Goal: Task Accomplishment & Management: Manage account settings

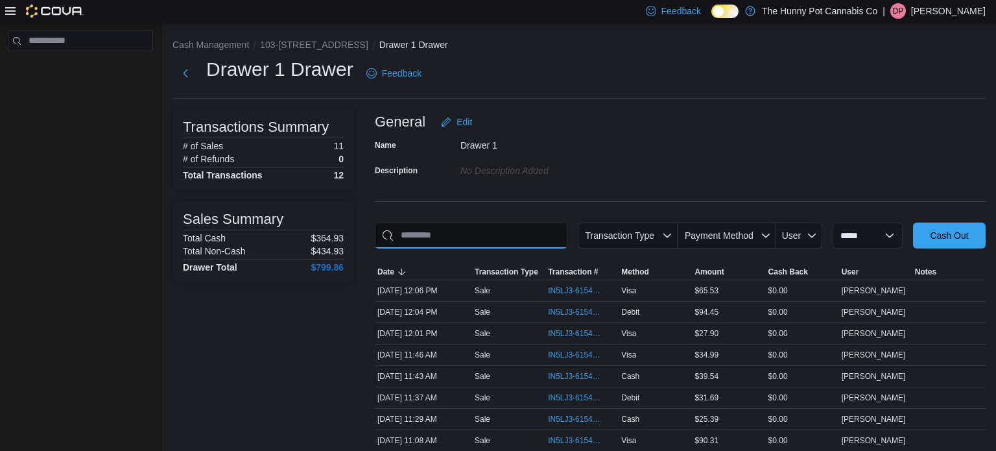
click at [422, 234] on input "This is a search bar. As you type, the results lower in the page will automatic…" at bounding box center [471, 236] width 193 height 26
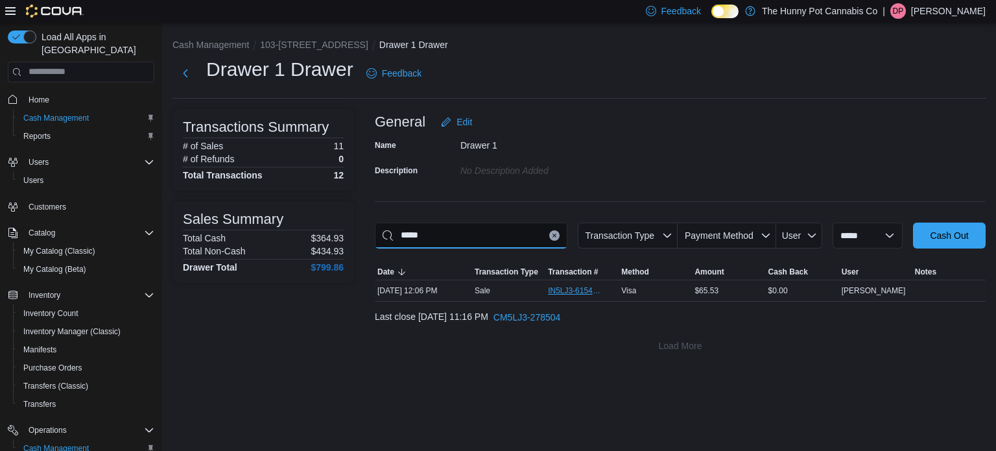
type input "*****"
click at [563, 289] on span "IN5LJ3-6154814" at bounding box center [575, 290] width 55 height 10
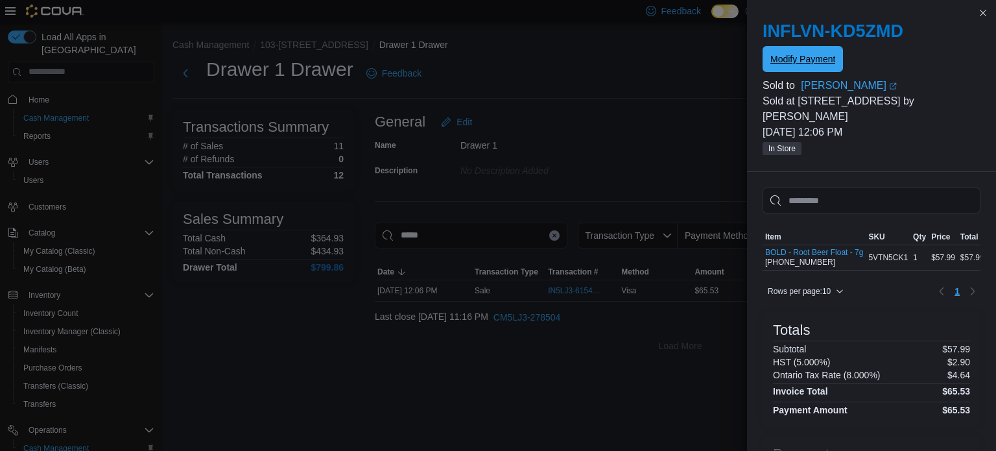
click at [811, 51] on span "Modify Payment" at bounding box center [803, 59] width 65 height 26
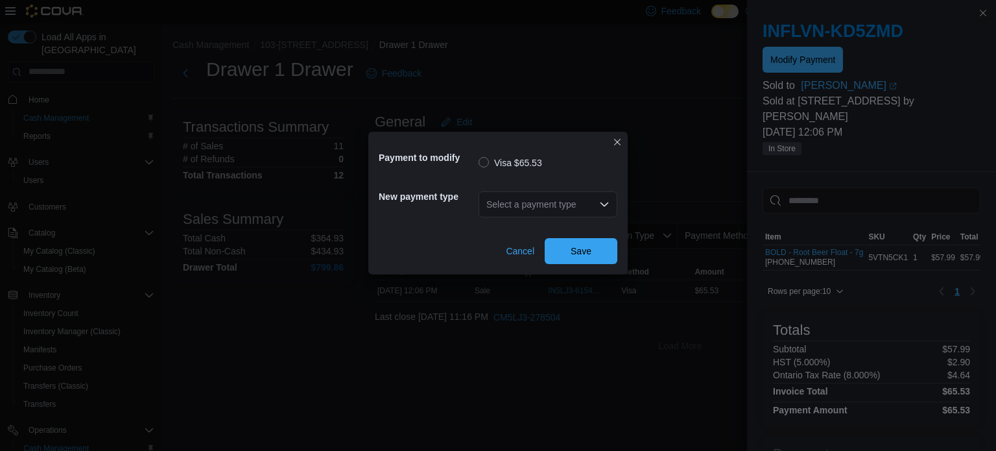
click at [605, 204] on icon "Open list of options" at bounding box center [605, 204] width 8 height 4
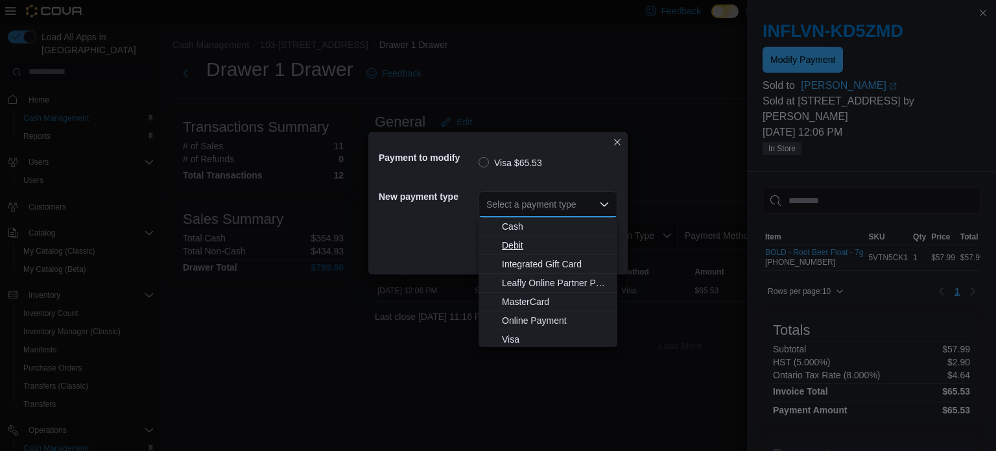
click at [562, 245] on span "Debit" at bounding box center [556, 245] width 108 height 13
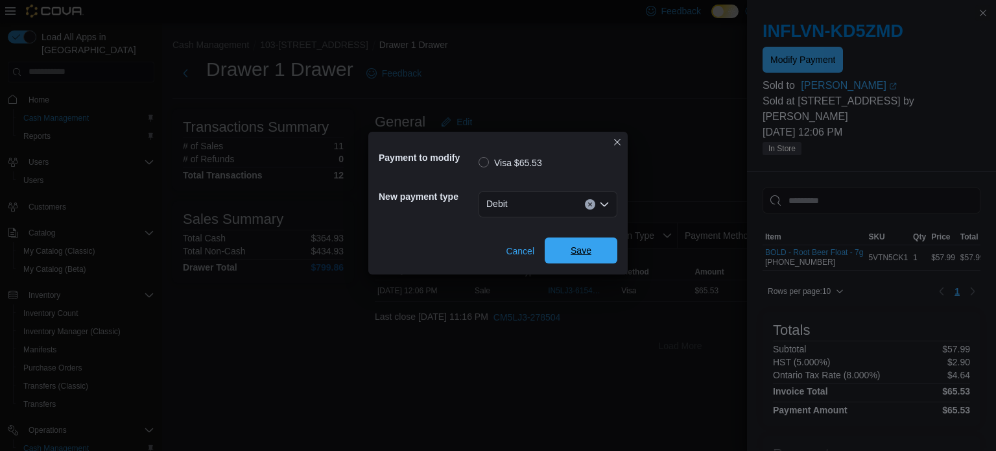
click at [568, 252] on span "Save" at bounding box center [581, 250] width 57 height 26
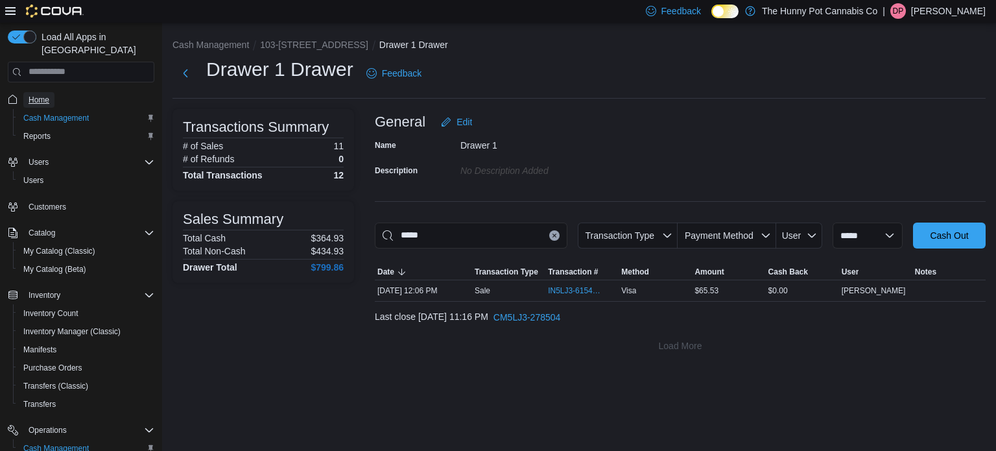
click at [42, 95] on span "Home" at bounding box center [39, 100] width 21 height 10
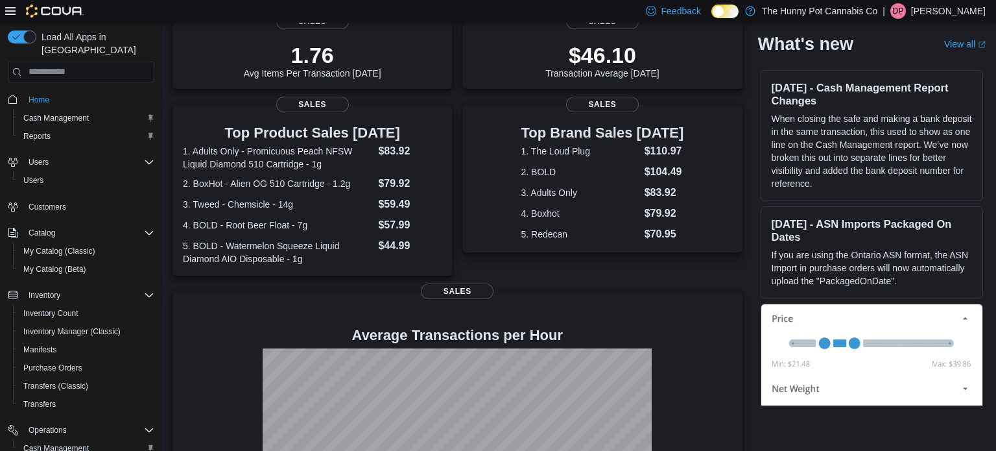
scroll to position [302, 0]
